Goal: Use online tool/utility: Utilize a website feature to perform a specific function

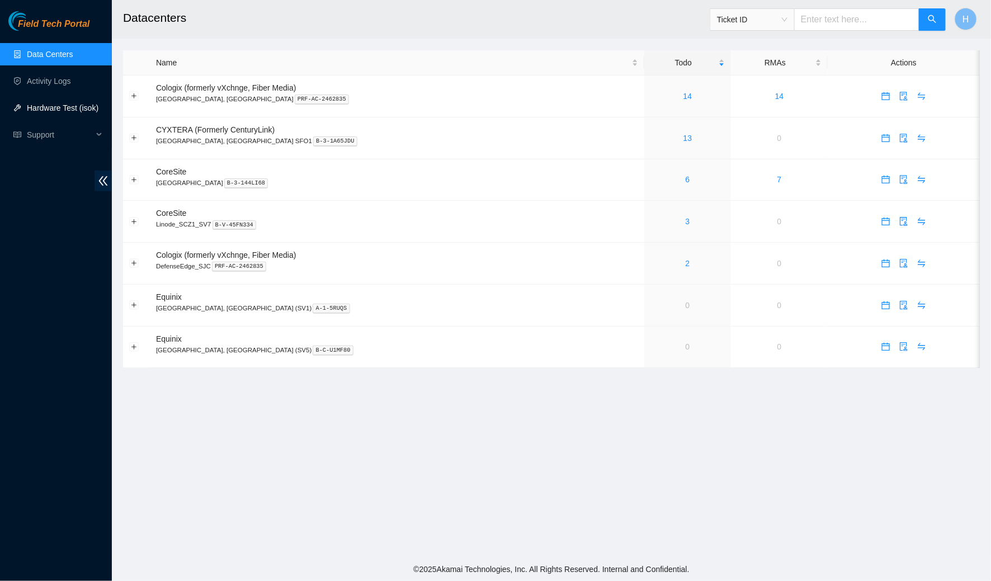
click at [91, 106] on link "Hardware Test (isok)" at bounding box center [63, 107] width 72 height 9
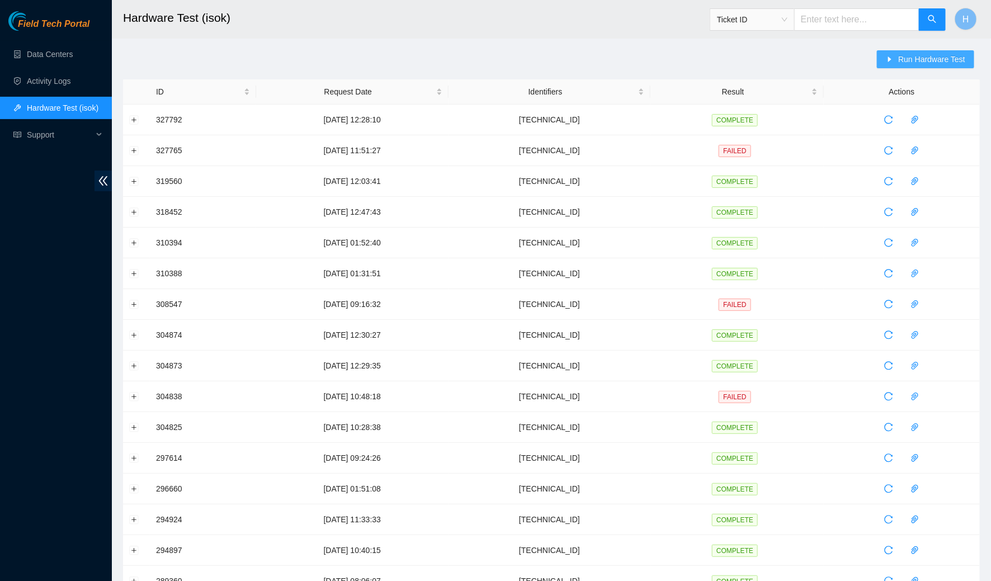
click at [956, 60] on span "Run Hardware Test" at bounding box center [931, 59] width 67 height 12
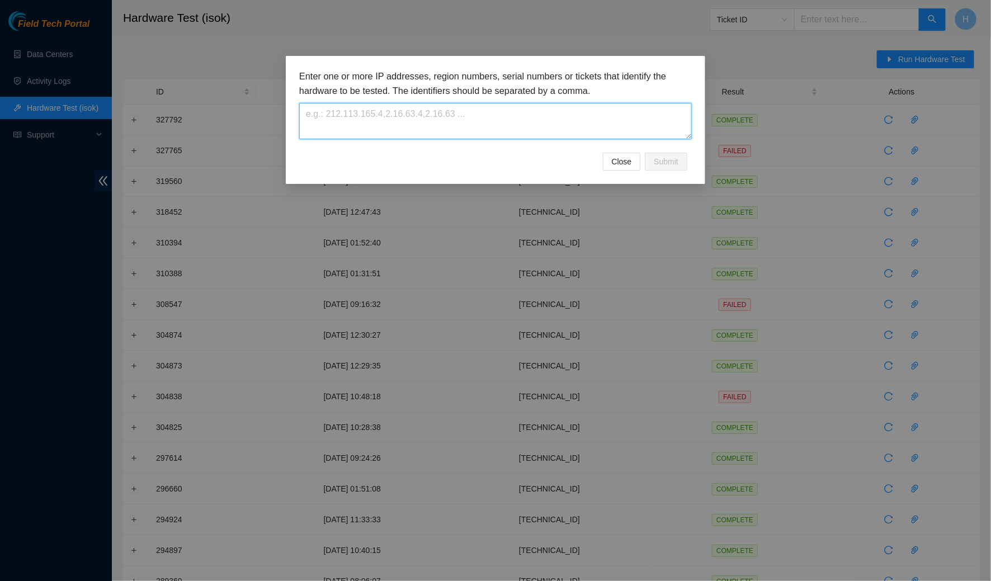
click at [482, 126] on textarea at bounding box center [495, 121] width 393 height 36
click at [664, 159] on span "Submit" at bounding box center [666, 161] width 25 height 12
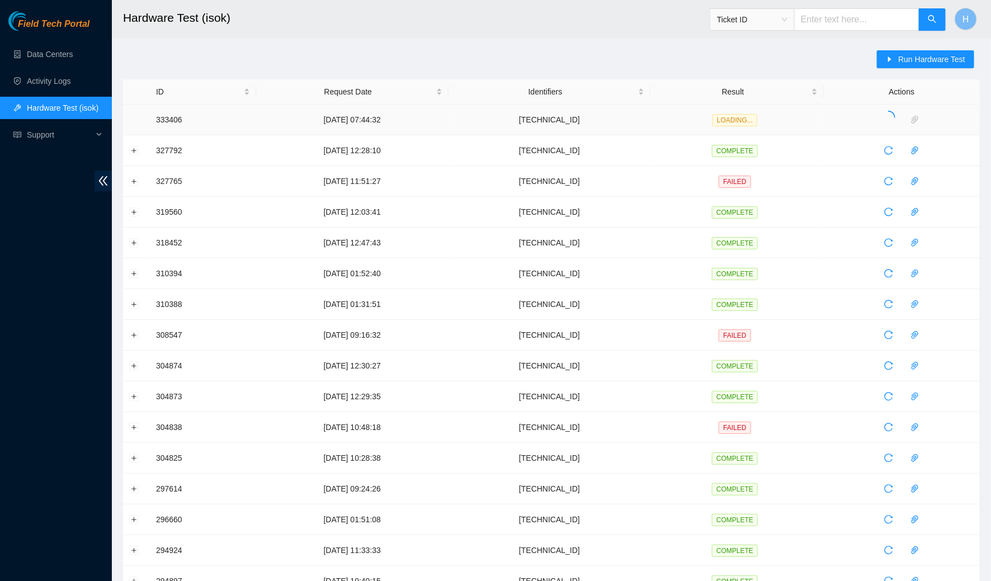
click at [525, 124] on td "[TECHNICAL_ID]" at bounding box center [550, 120] width 202 height 31
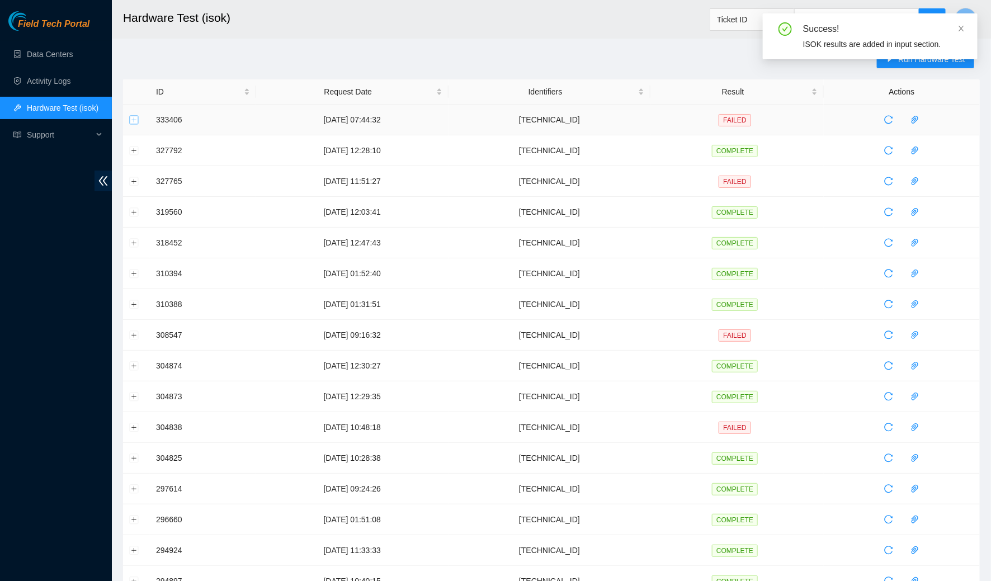
click at [131, 119] on button "Expand row" at bounding box center [134, 119] width 9 height 9
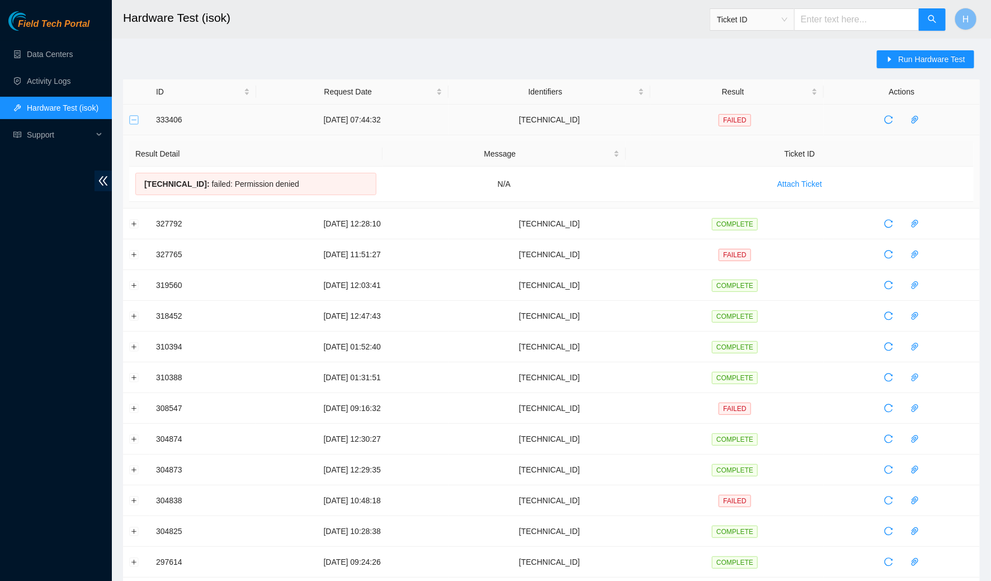
click at [132, 123] on button "Collapse row" at bounding box center [134, 119] width 9 height 9
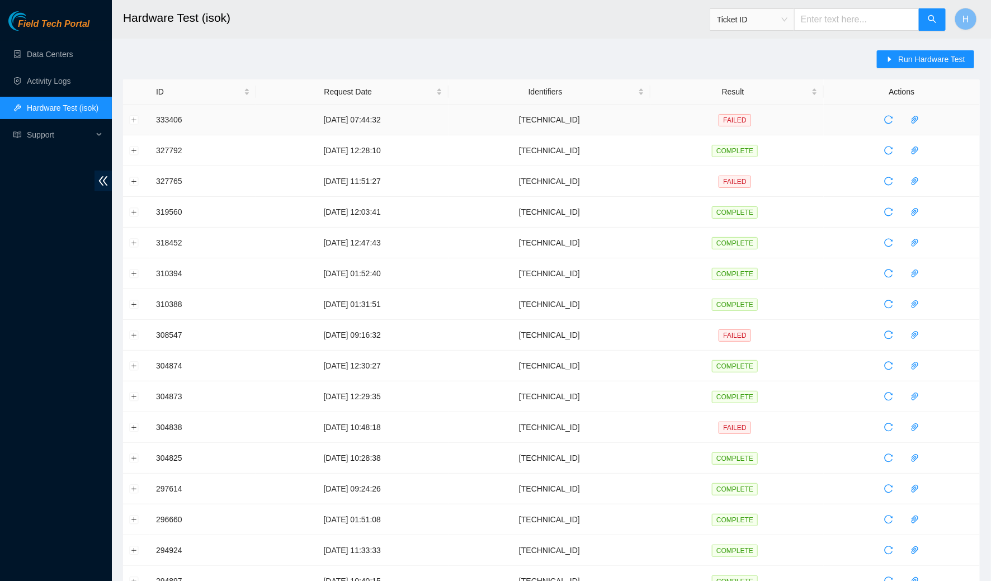
click at [564, 121] on td "[TECHNICAL_ID]" at bounding box center [550, 120] width 202 height 31
drag, startPoint x: 551, startPoint y: 117, endPoint x: 631, endPoint y: 117, distance: 80.5
click at [631, 117] on td "[TECHNICAL_ID]" at bounding box center [550, 120] width 202 height 31
copy td "[TECHNICAL_ID]"
click at [968, 59] on button "Run Hardware Test" at bounding box center [925, 59] width 97 height 18
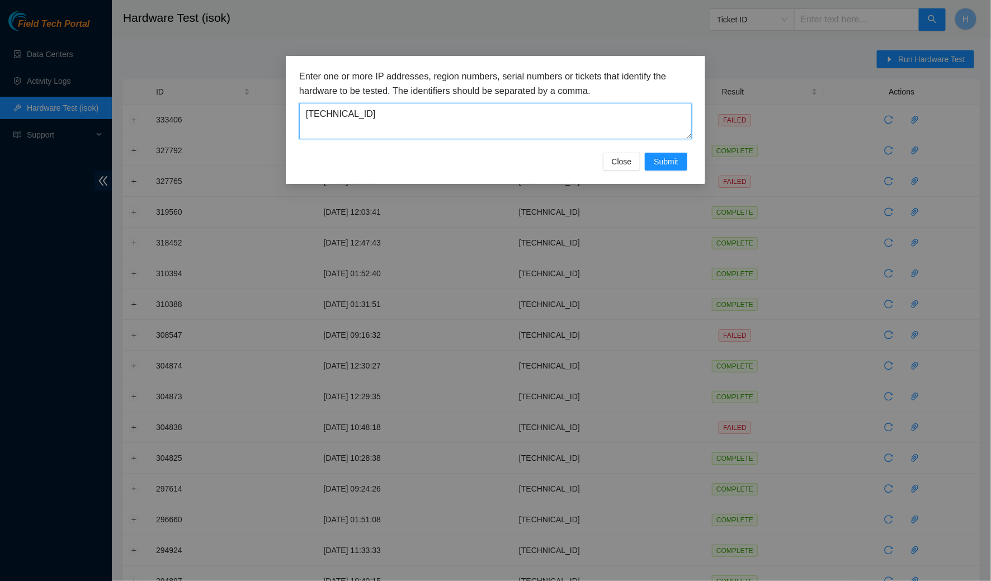
click at [568, 122] on textarea "[TECHNICAL_ID]" at bounding box center [495, 121] width 393 height 36
click at [659, 166] on span "Submit" at bounding box center [666, 161] width 25 height 12
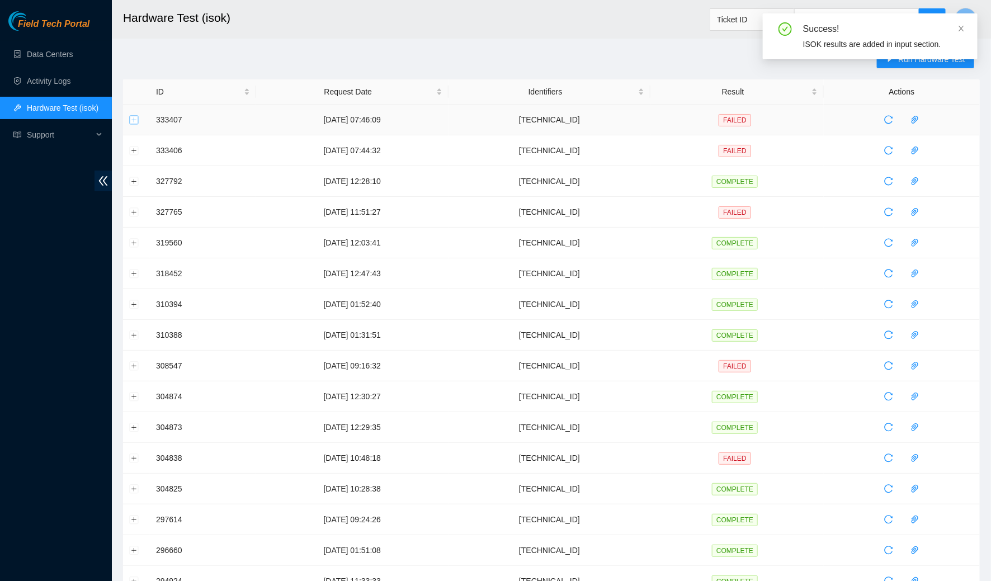
click at [132, 120] on button "Expand row" at bounding box center [134, 119] width 9 height 9
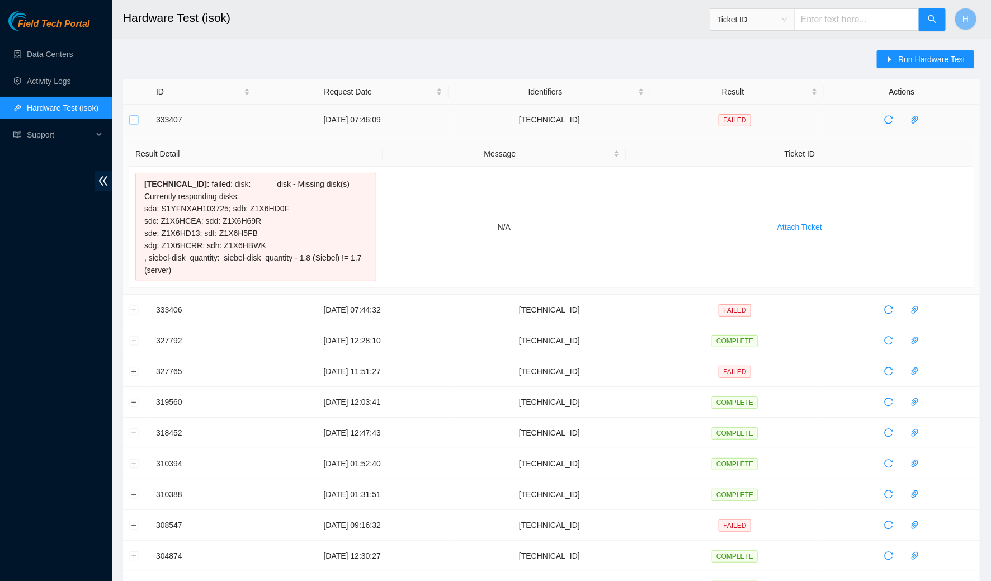
click at [132, 120] on button "Collapse row" at bounding box center [134, 119] width 9 height 9
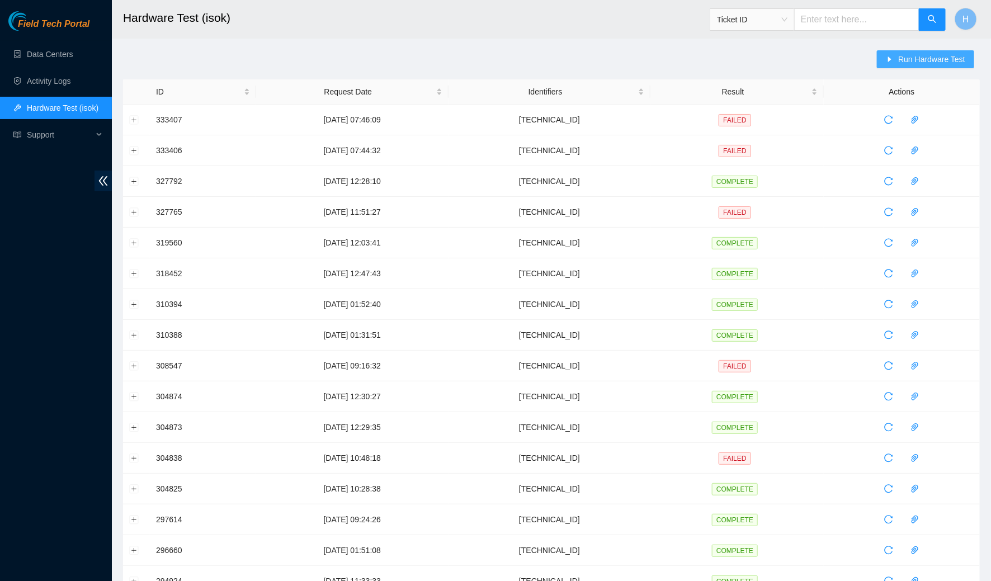
click at [952, 60] on span "Run Hardware Test" at bounding box center [931, 59] width 67 height 12
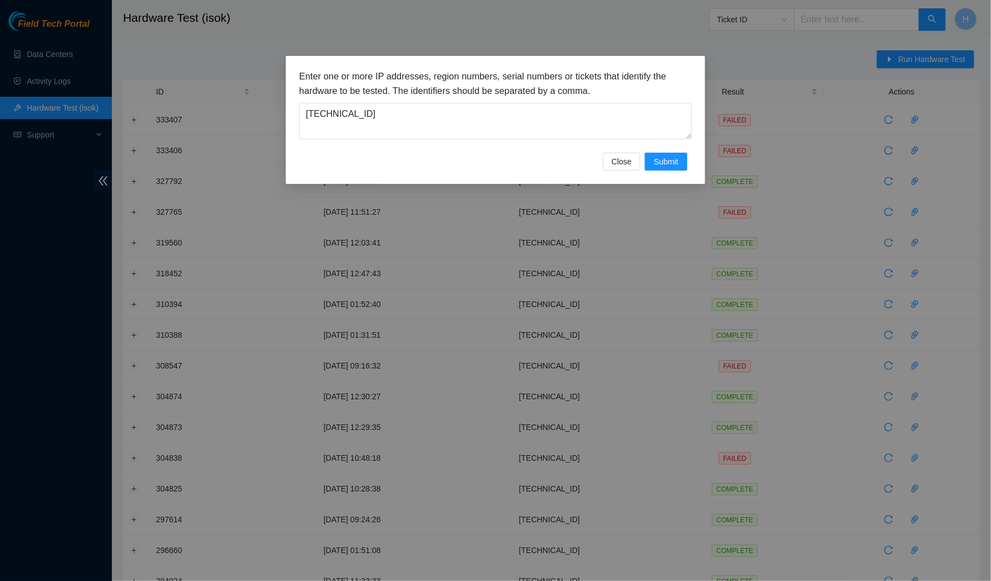
click at [594, 148] on div "Enter one or more IP addresses, region numbers, serial numbers or tickets that …" at bounding box center [495, 110] width 393 height 83
click at [590, 122] on textarea "[TECHNICAL_ID]" at bounding box center [495, 121] width 393 height 36
type textarea "[TECHNICAL_ID]"
click at [674, 162] on span "Submit" at bounding box center [666, 161] width 25 height 12
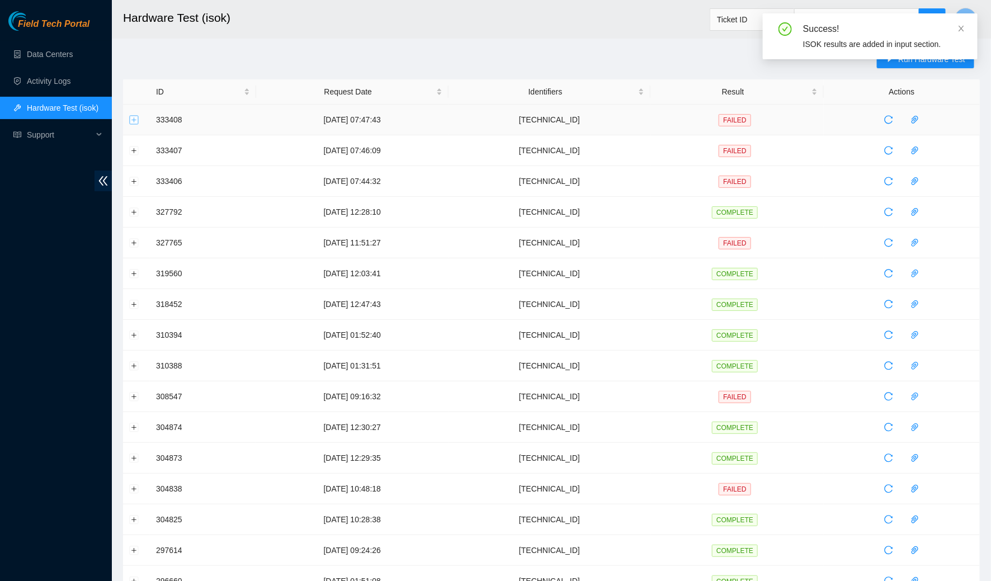
click at [133, 122] on button "Expand row" at bounding box center [134, 119] width 9 height 9
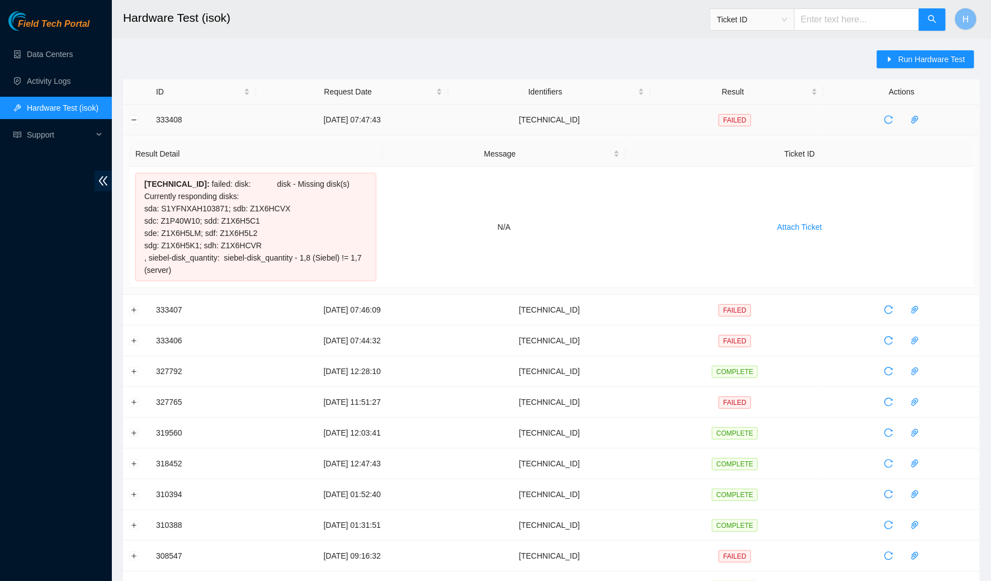
click at [126, 119] on td at bounding box center [136, 120] width 27 height 31
click at [130, 119] on button "Collapse row" at bounding box center [134, 119] width 9 height 9
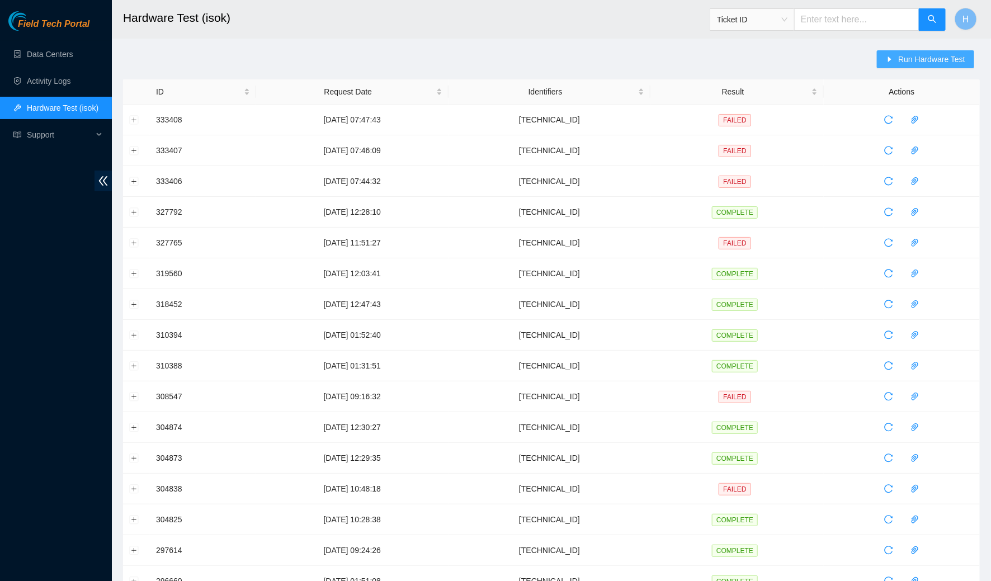
click at [964, 57] on span "Run Hardware Test" at bounding box center [931, 59] width 67 height 12
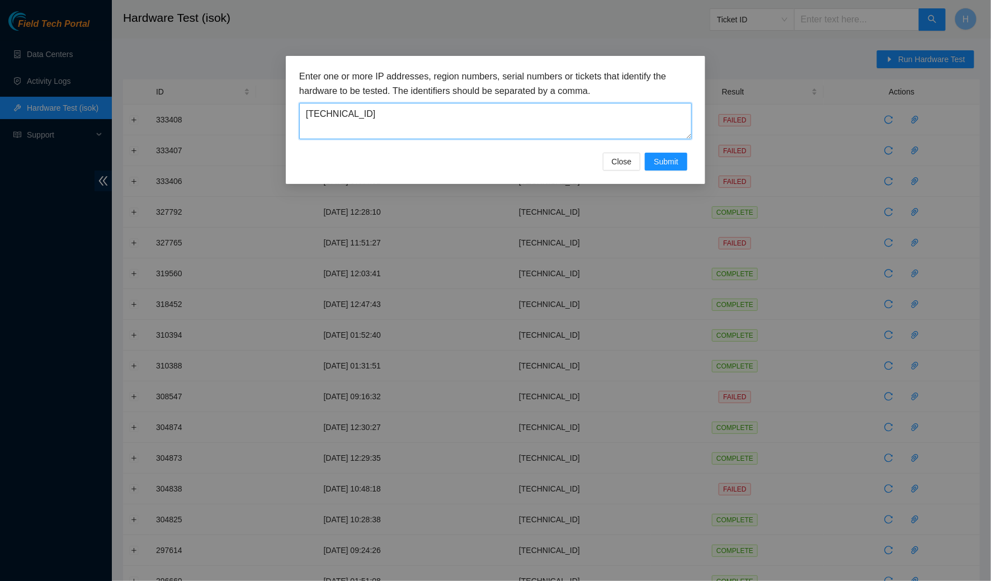
click at [560, 135] on textarea "[TECHNICAL_ID]" at bounding box center [495, 121] width 393 height 36
click at [675, 163] on span "Submit" at bounding box center [666, 161] width 25 height 12
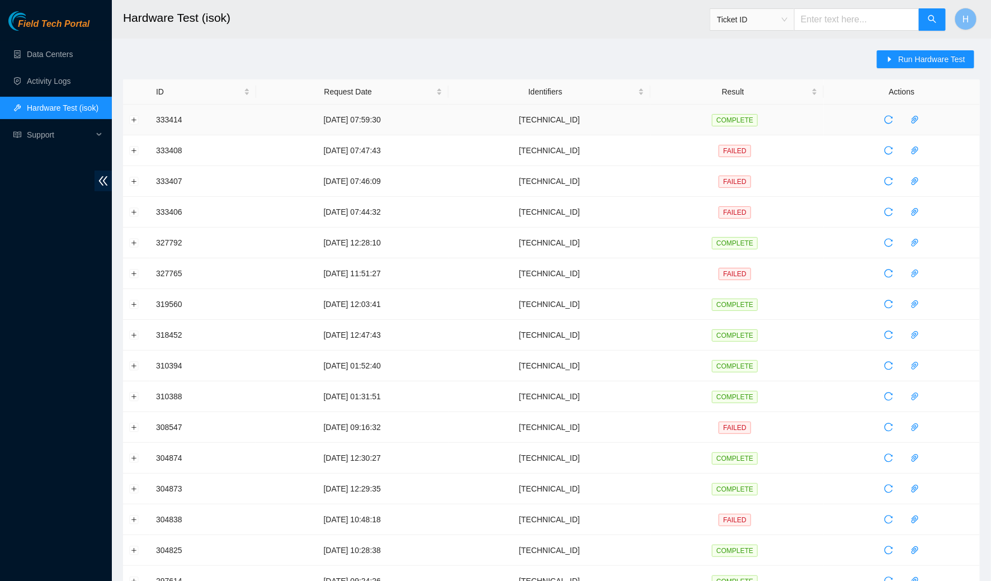
click at [128, 116] on td at bounding box center [136, 120] width 27 height 31
click at [134, 117] on button "Expand row" at bounding box center [134, 119] width 9 height 9
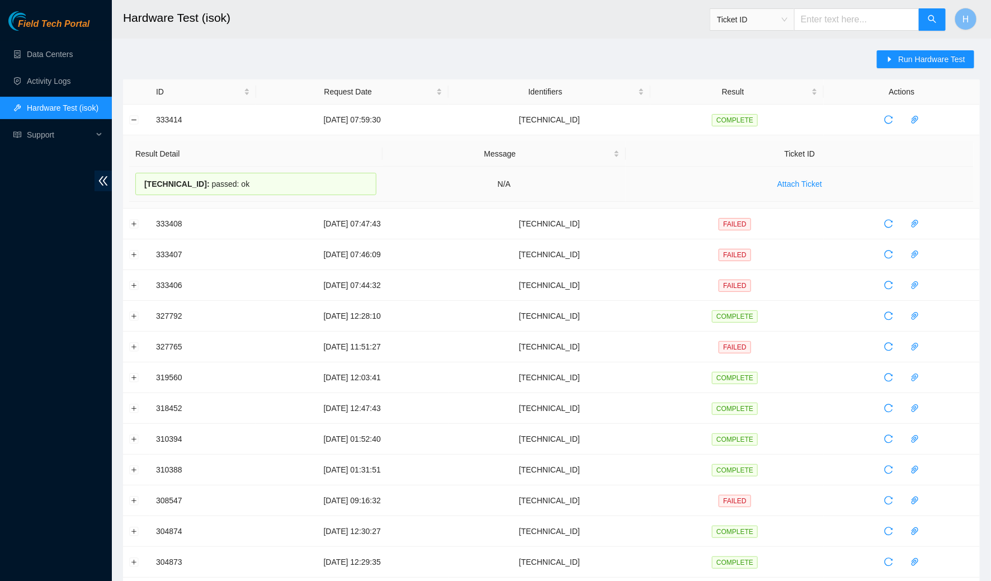
drag, startPoint x: 144, startPoint y: 180, endPoint x: 276, endPoint y: 180, distance: 132.5
click at [276, 180] on div "[TECHNICAL_ID] : passed: ok" at bounding box center [255, 184] width 241 height 22
copy div "[TECHNICAL_ID] : passed: ok"
click at [936, 64] on span "Run Hardware Test" at bounding box center [931, 59] width 67 height 12
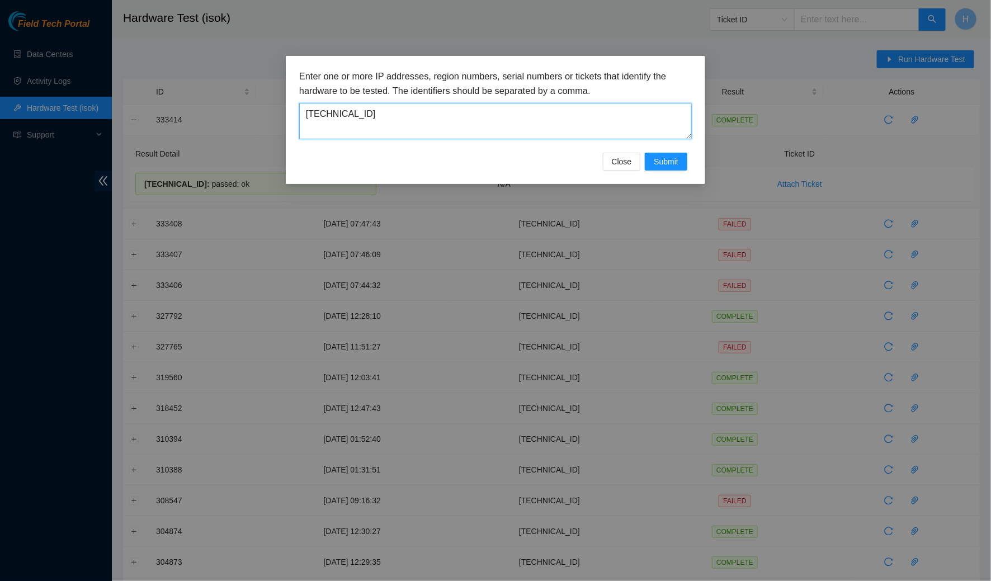
click at [429, 112] on textarea "[TECHNICAL_ID]" at bounding box center [495, 121] width 393 height 36
click at [668, 156] on span "Submit" at bounding box center [666, 161] width 25 height 12
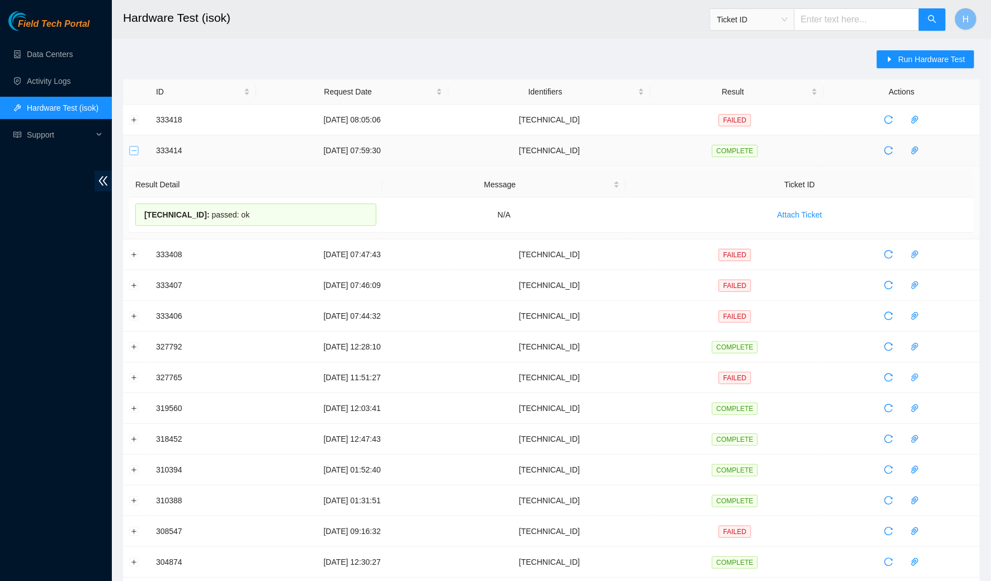
click at [133, 152] on button "Collapse row" at bounding box center [134, 150] width 9 height 9
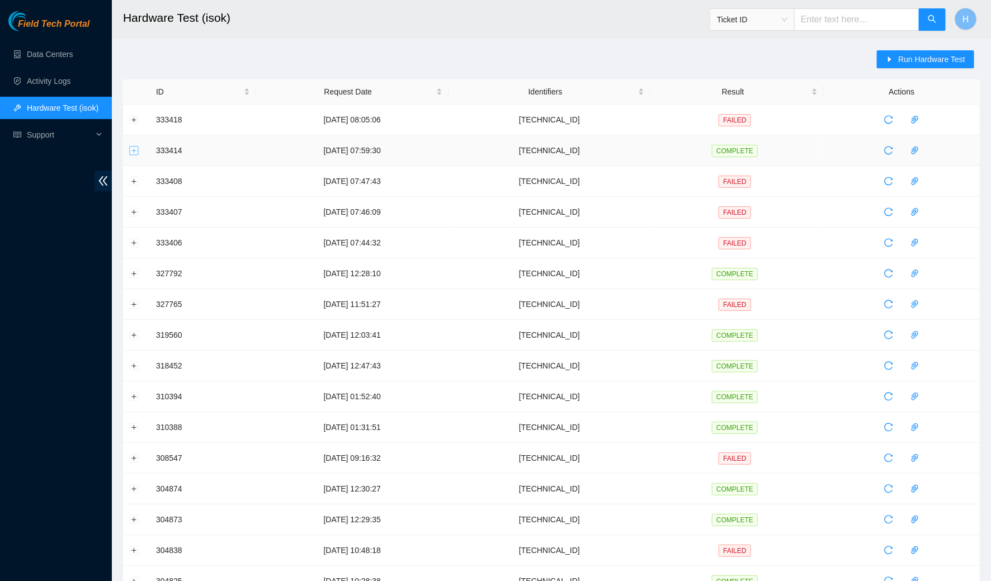
click at [133, 149] on button "Expand row" at bounding box center [134, 150] width 9 height 9
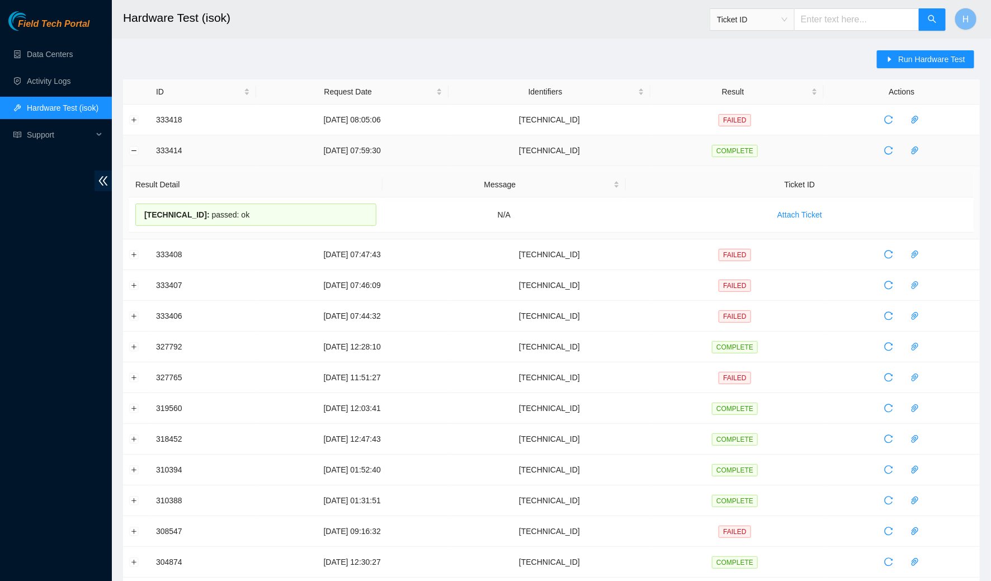
click at [131, 144] on td at bounding box center [136, 150] width 27 height 31
click at [131, 118] on button "Expand row" at bounding box center [134, 119] width 9 height 9
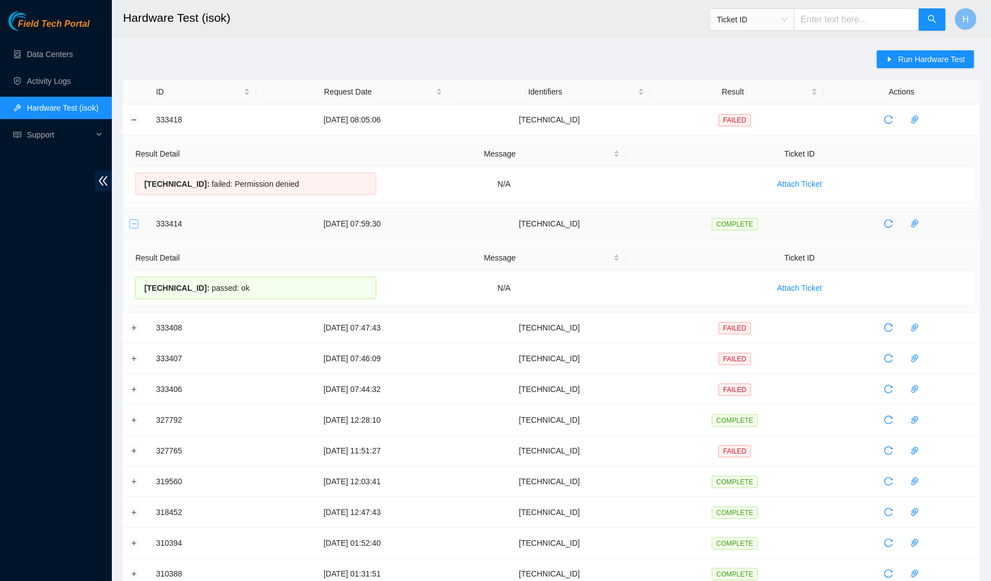
click at [137, 220] on button "Collapse row" at bounding box center [134, 223] width 9 height 9
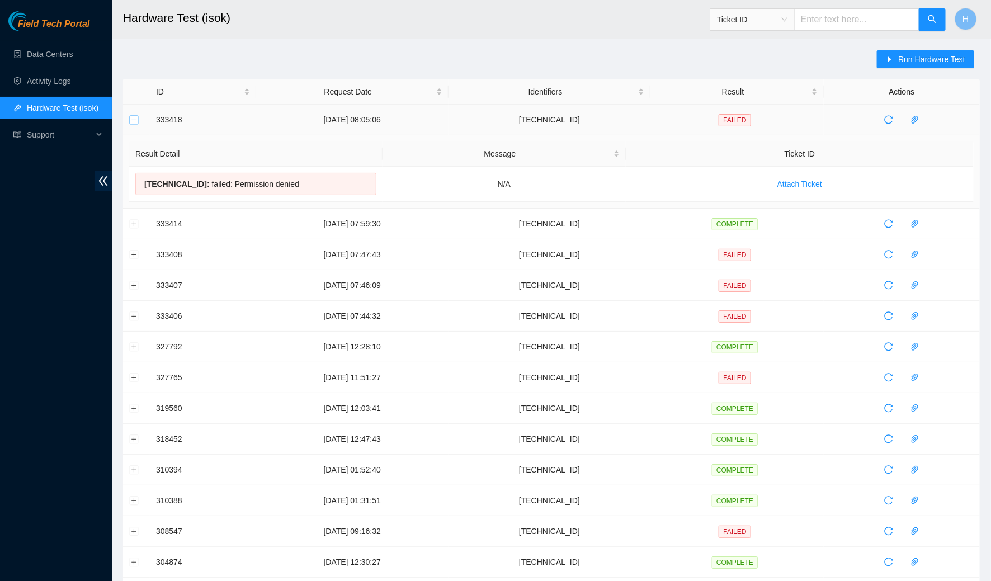
click at [131, 119] on button "Collapse row" at bounding box center [134, 119] width 9 height 9
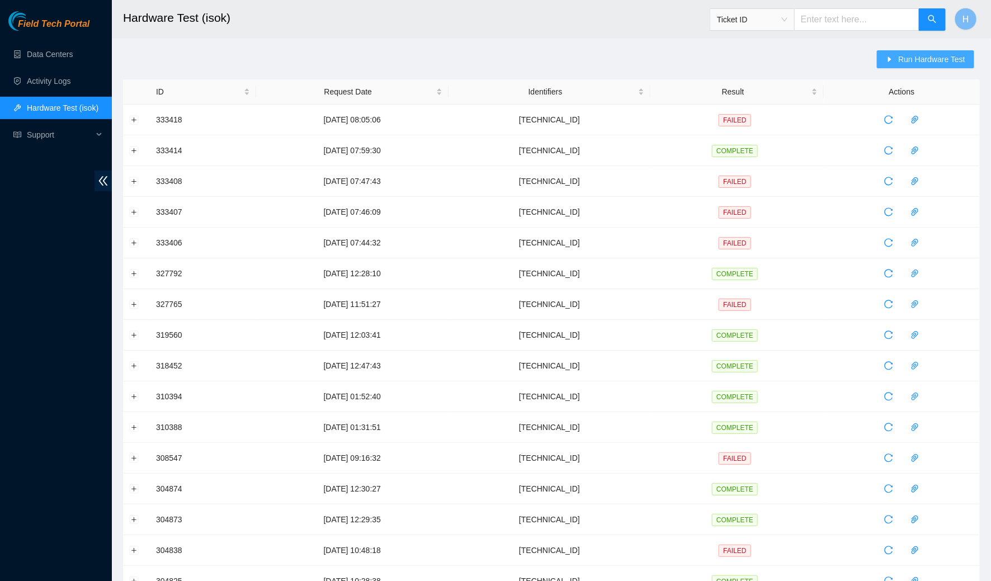
click at [956, 62] on span "Run Hardware Test" at bounding box center [931, 59] width 67 height 12
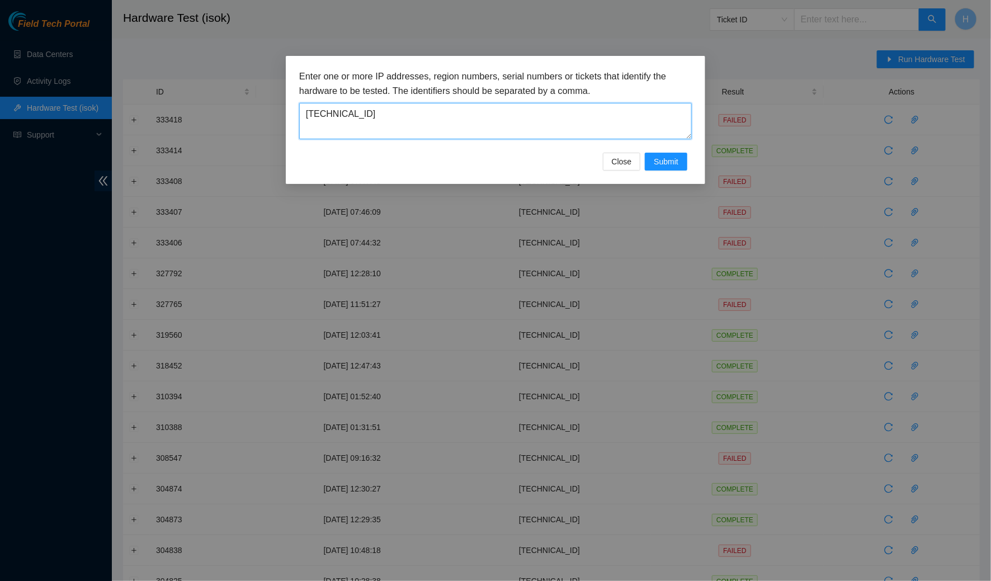
click at [509, 115] on textarea "[TECHNICAL_ID]" at bounding box center [495, 121] width 393 height 36
type textarea "[TECHNICAL_ID]"
click at [667, 158] on span "Submit" at bounding box center [666, 161] width 25 height 12
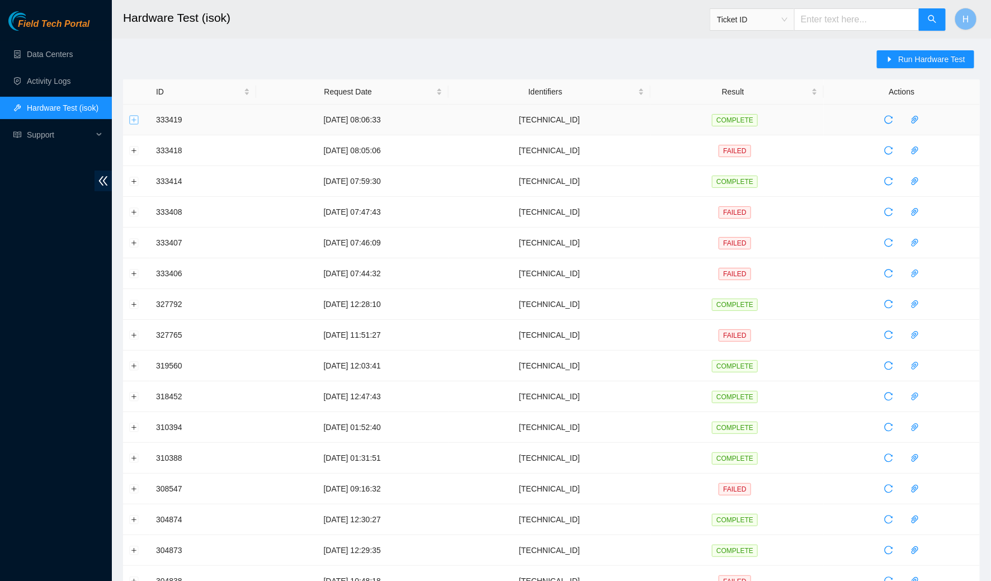
click at [135, 117] on button "Expand row" at bounding box center [134, 119] width 9 height 9
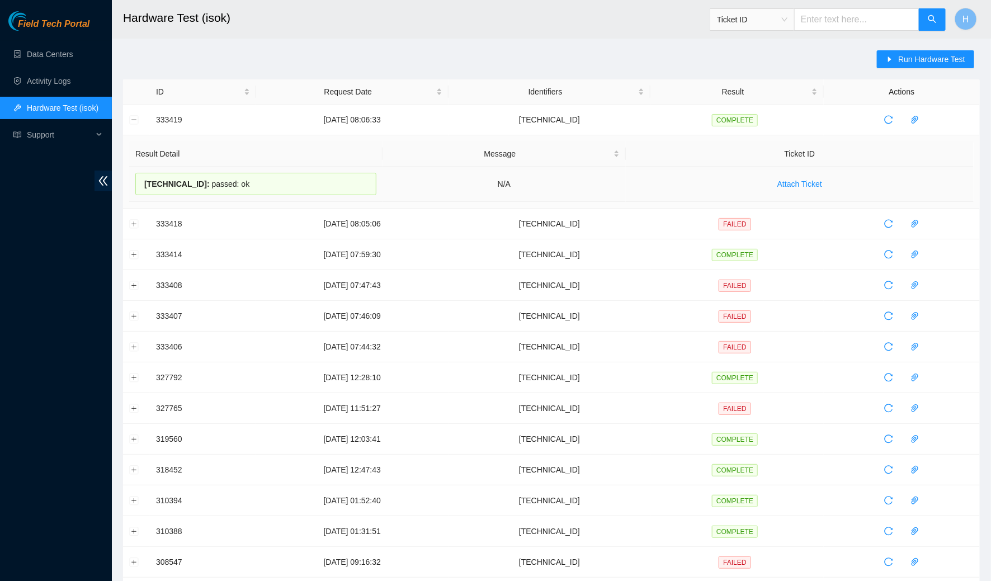
drag, startPoint x: 268, startPoint y: 181, endPoint x: 144, endPoint y: 183, distance: 123.6
click at [144, 183] on div "[TECHNICAL_ID] : passed: ok" at bounding box center [255, 184] width 241 height 22
copy div "[TECHNICAL_ID] : passed: ok"
